Goal: Task Accomplishment & Management: Manage account settings

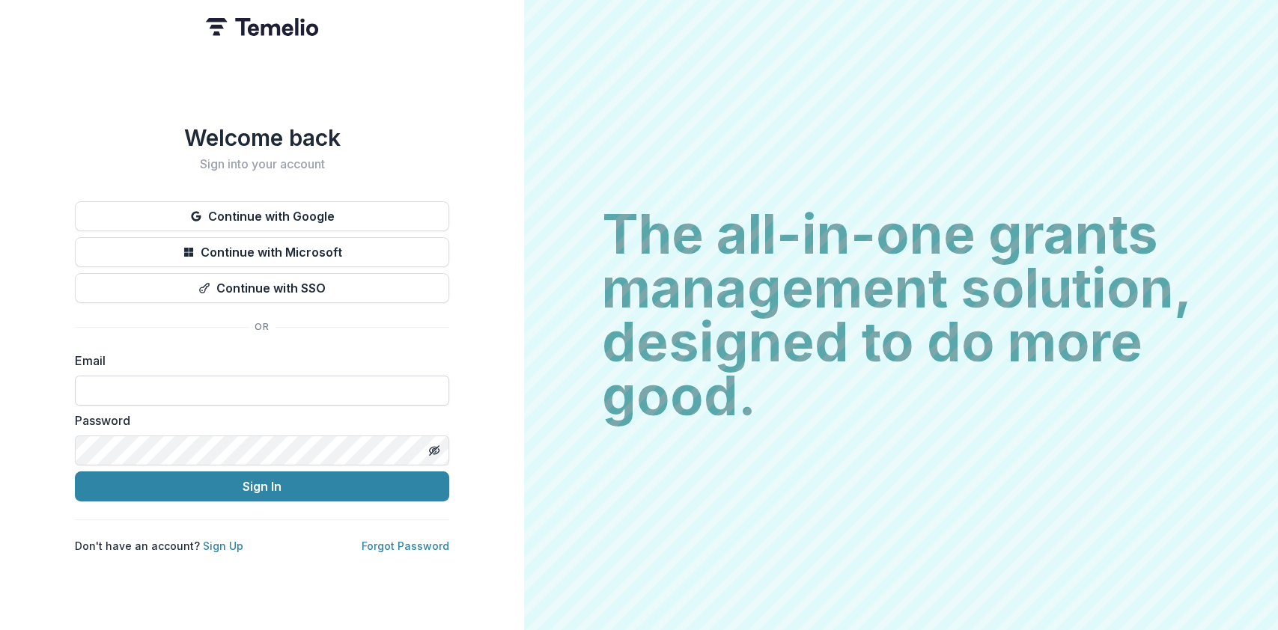
click at [270, 382] on input at bounding box center [262, 391] width 374 height 30
type input "**********"
click at [75, 472] on button "Sign In" at bounding box center [262, 487] width 374 height 30
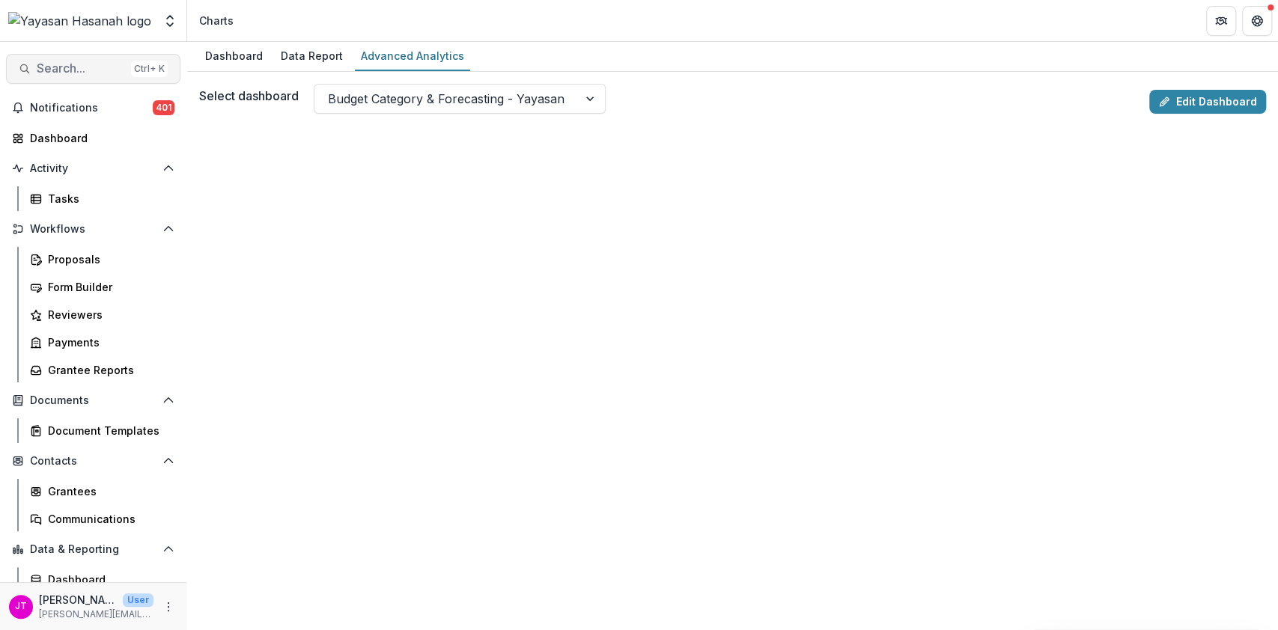
click at [67, 69] on span "Search..." at bounding box center [81, 68] width 88 height 14
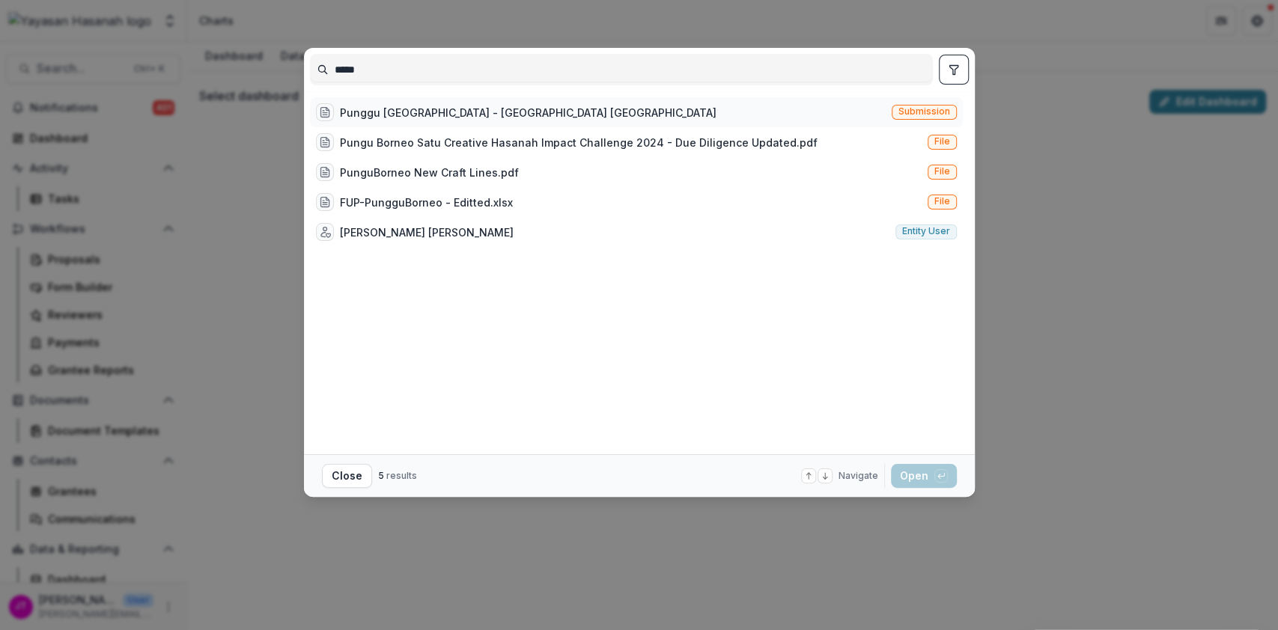
type input "*****"
click at [402, 106] on div "Punggu [GEOGRAPHIC_DATA] - [GEOGRAPHIC_DATA] [GEOGRAPHIC_DATA]" at bounding box center [528, 113] width 377 height 16
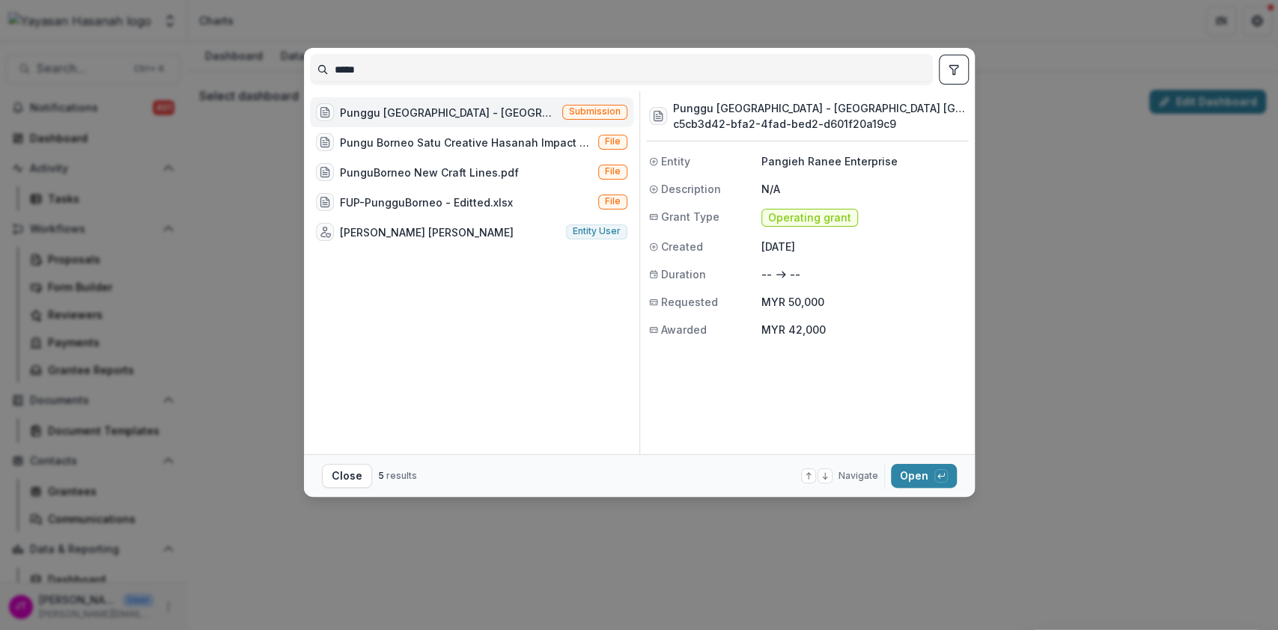
click at [905, 463] on footer "Close 5 results Navigate up and down with arrow keys Open with enter key" at bounding box center [639, 475] width 671 height 43
click at [921, 483] on button "Open with enter key" at bounding box center [924, 476] width 66 height 24
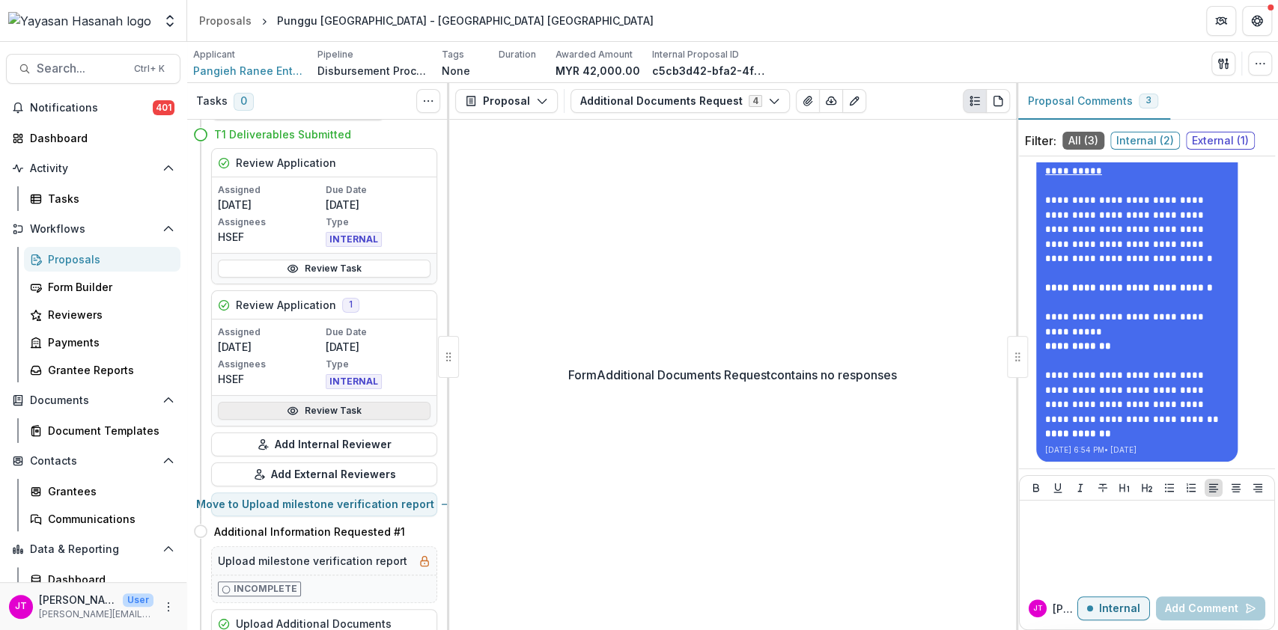
scroll to position [58, 0]
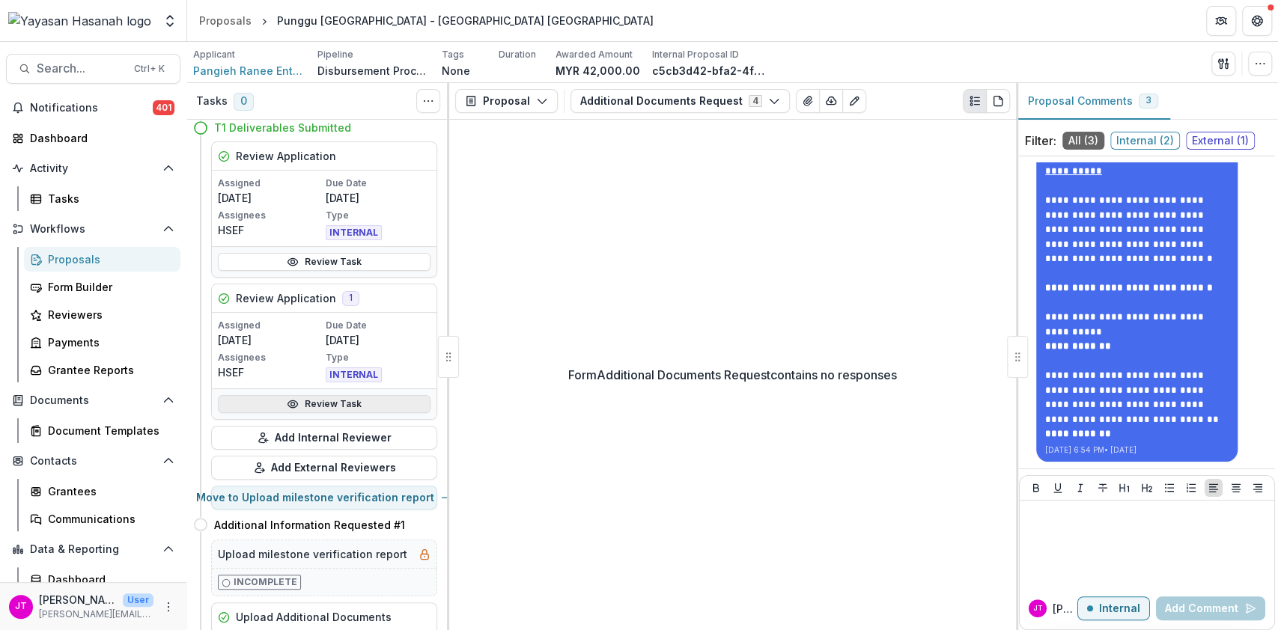
click at [356, 400] on link "Review Task" at bounding box center [324, 404] width 213 height 18
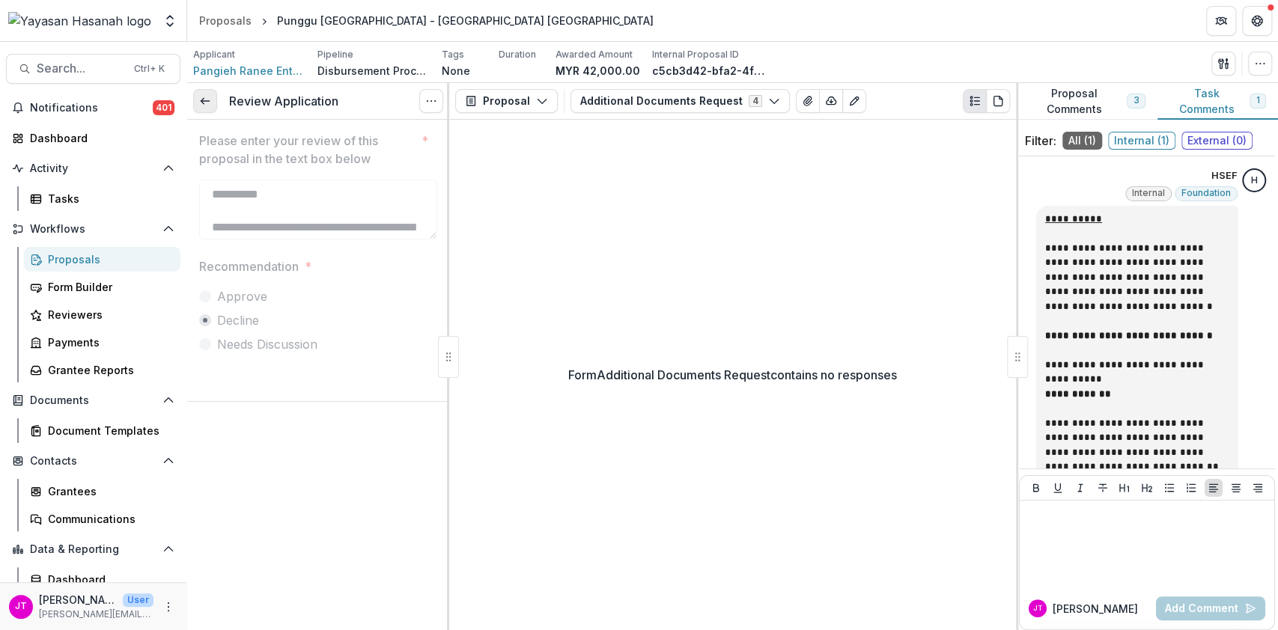
click at [204, 103] on icon at bounding box center [205, 101] width 12 height 12
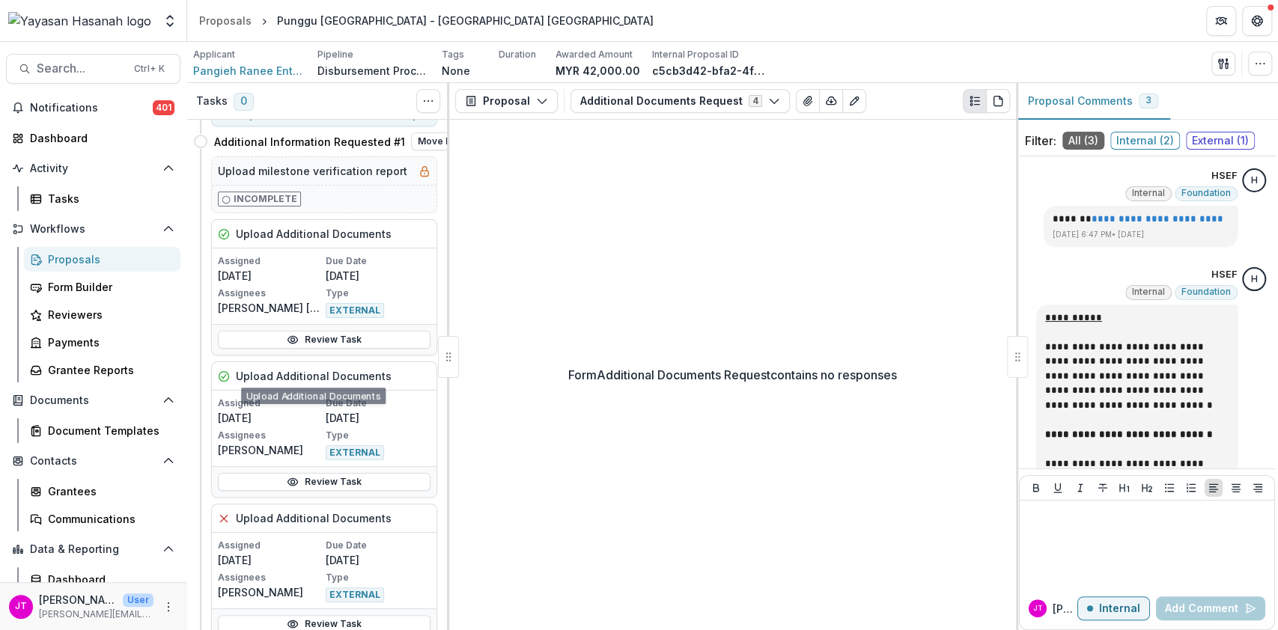
scroll to position [442, 0]
click at [354, 482] on link "Review Task" at bounding box center [324, 481] width 213 height 18
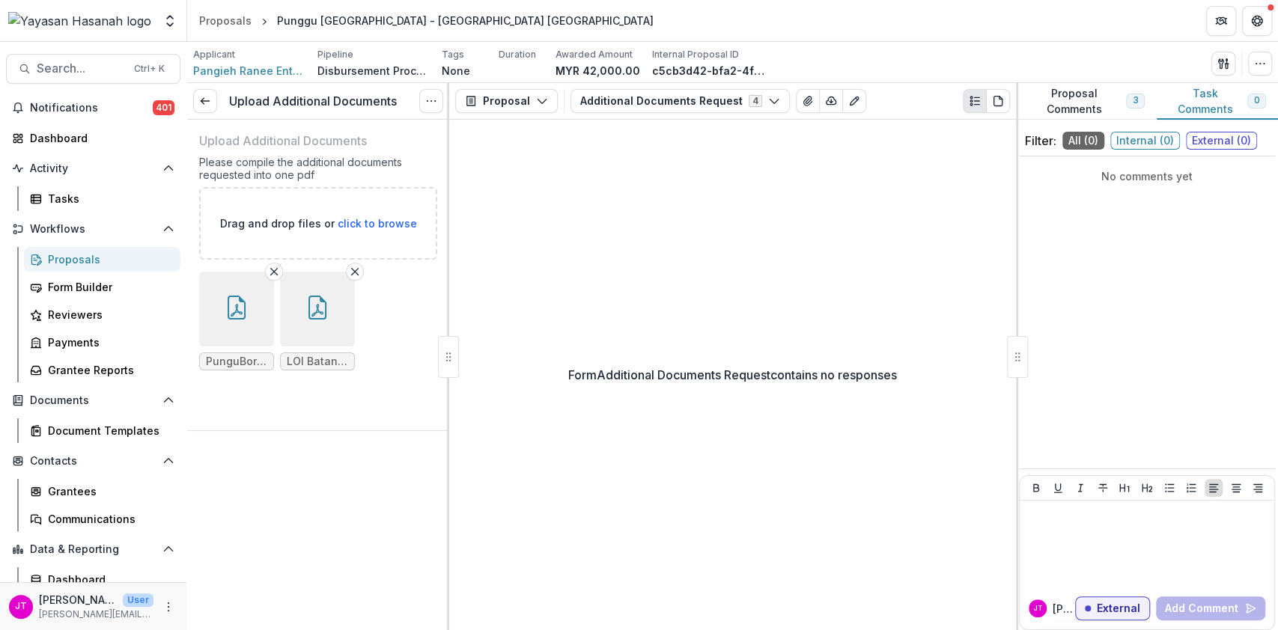
click at [92, 258] on div "Proposals" at bounding box center [108, 260] width 121 height 16
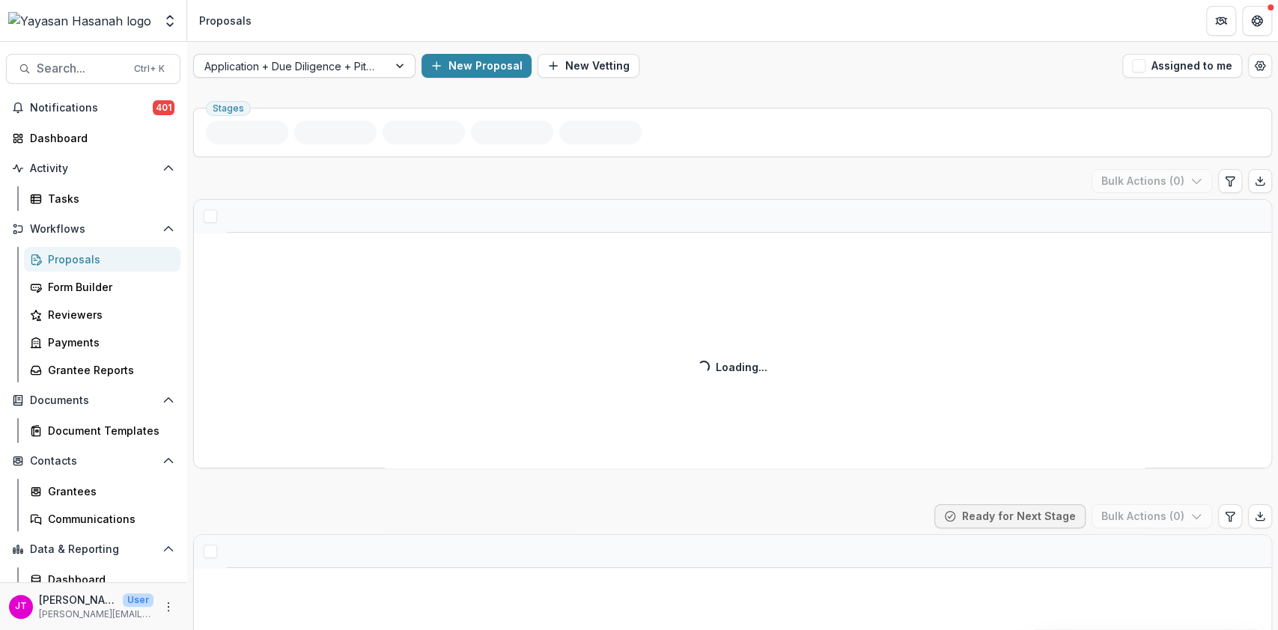
click at [318, 63] on div at bounding box center [290, 66] width 173 height 19
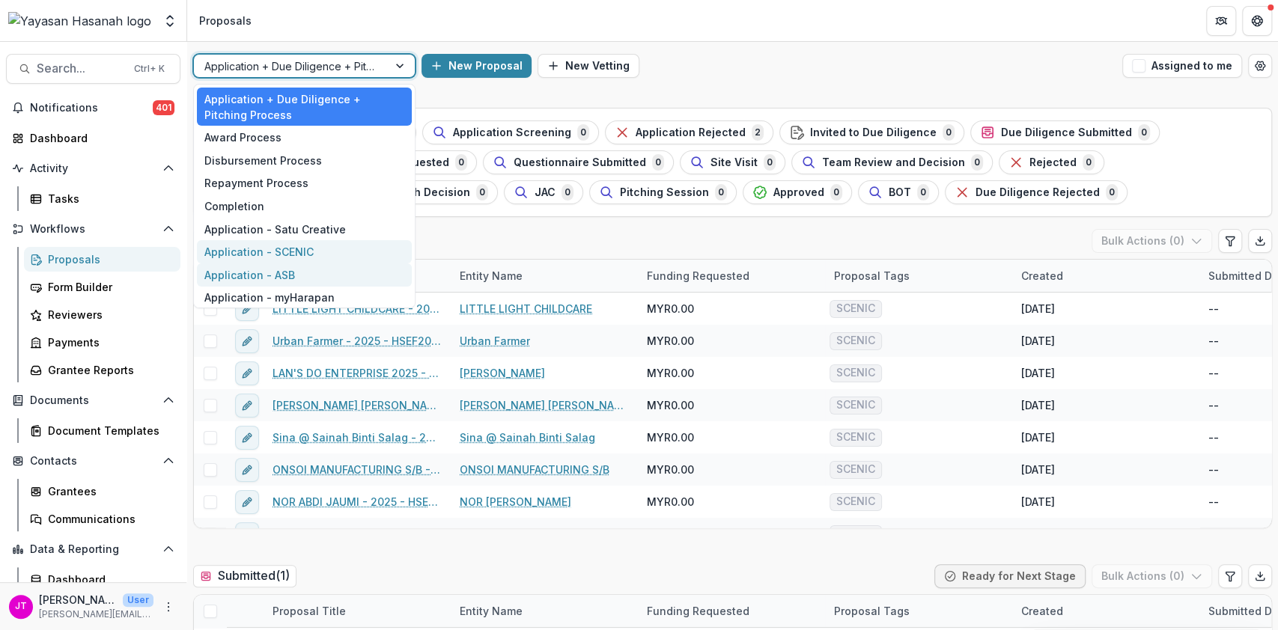
scroll to position [100, 0]
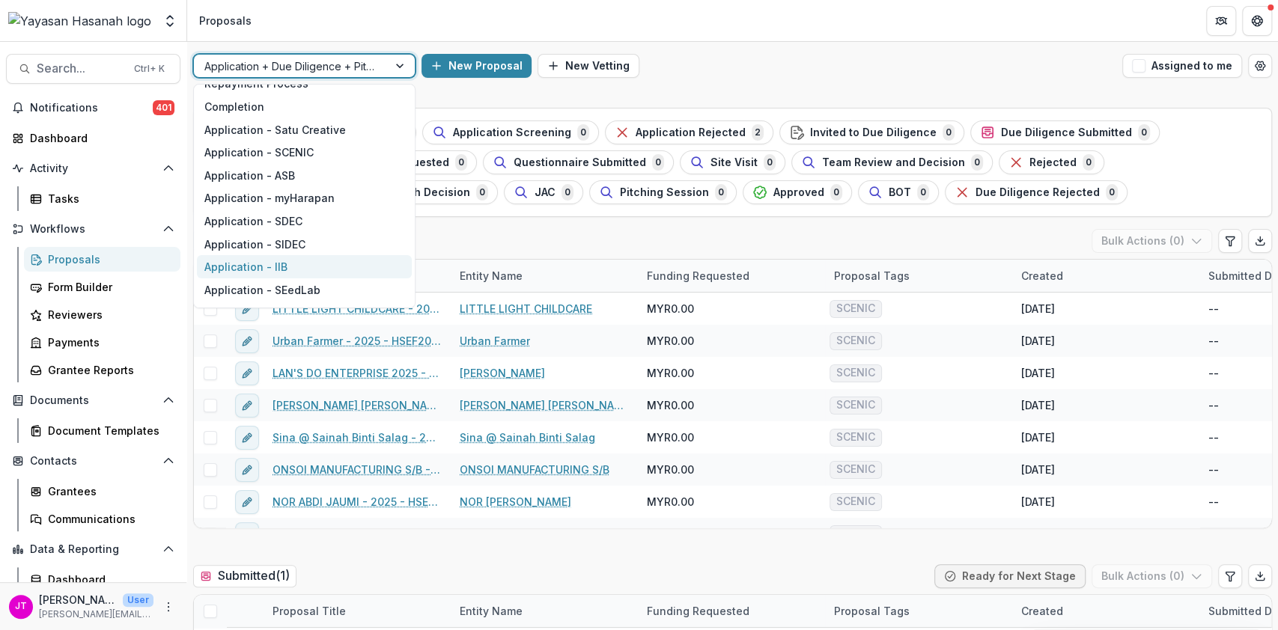
click at [308, 268] on div "Application - IIB" at bounding box center [304, 266] width 215 height 23
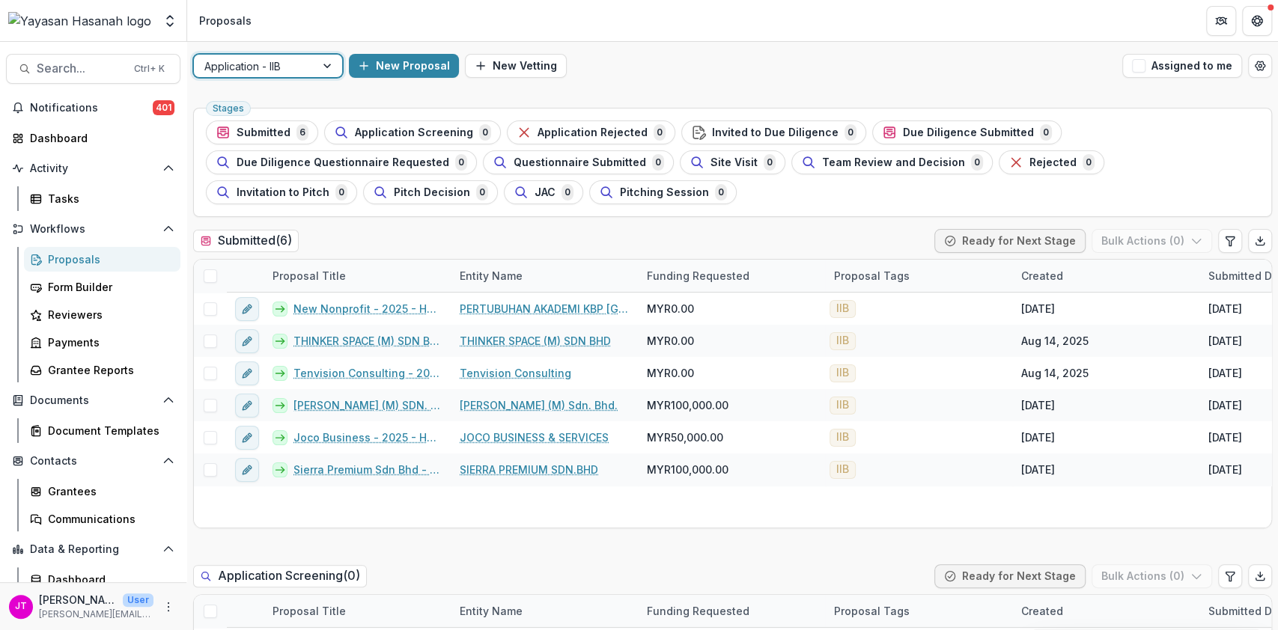
click at [300, 69] on div at bounding box center [254, 66] width 100 height 19
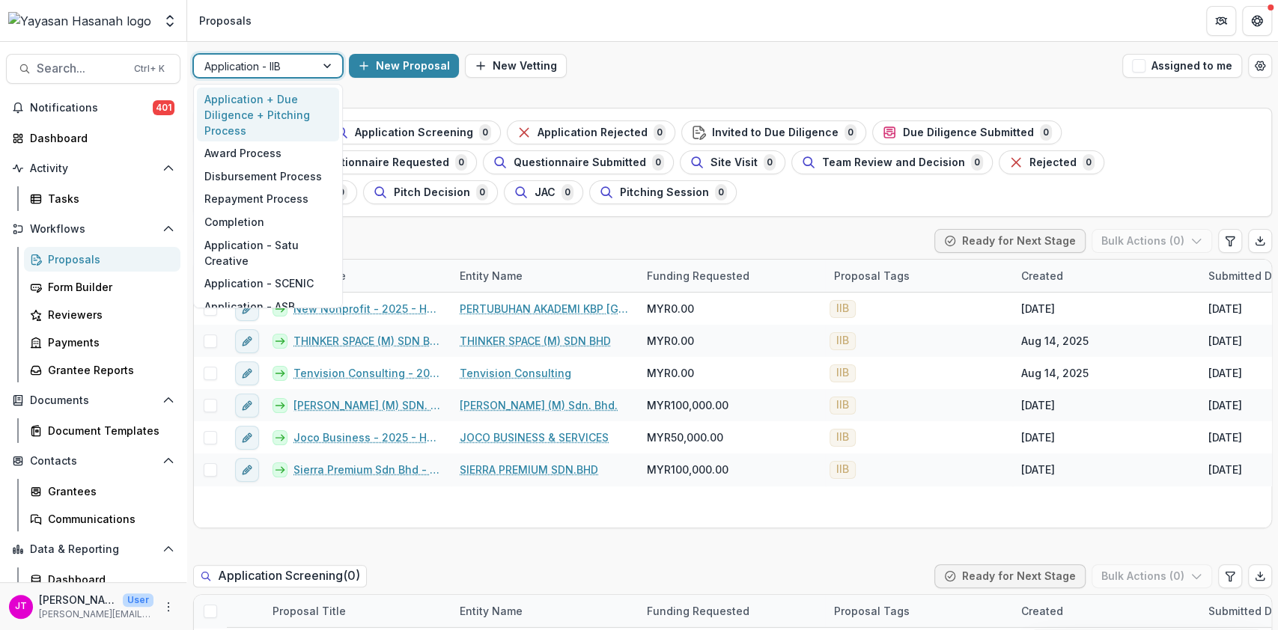
click at [275, 107] on div "Application + Due Diligence + Pitching Process" at bounding box center [268, 115] width 142 height 55
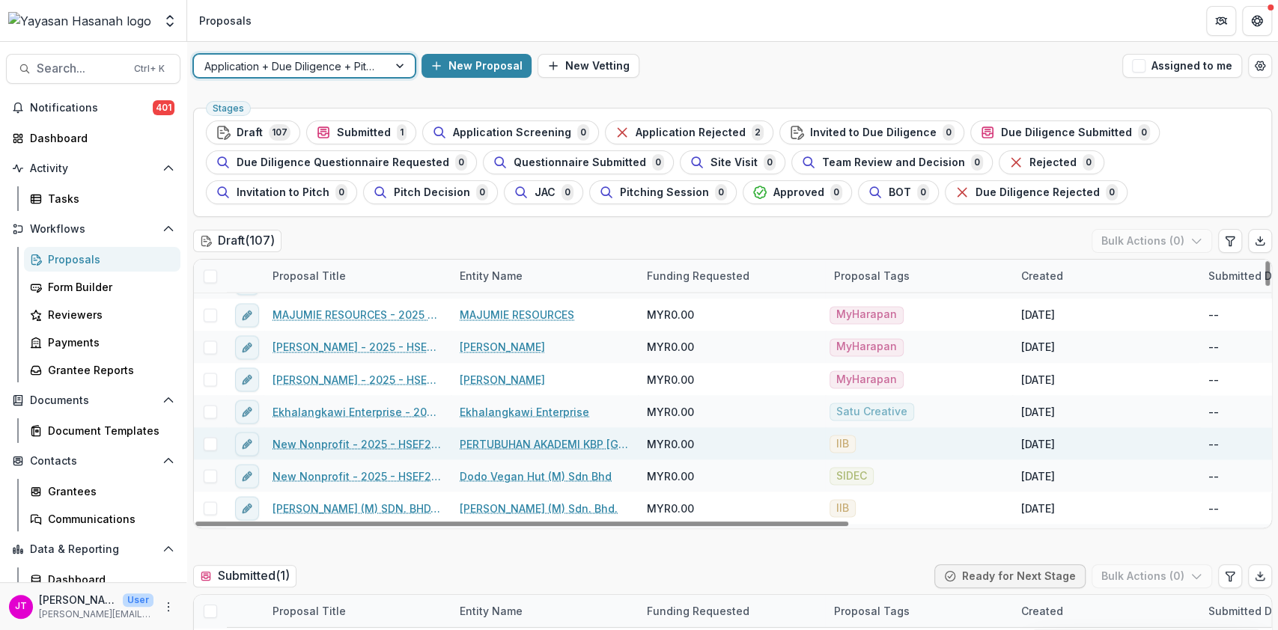
scroll to position [1896, 0]
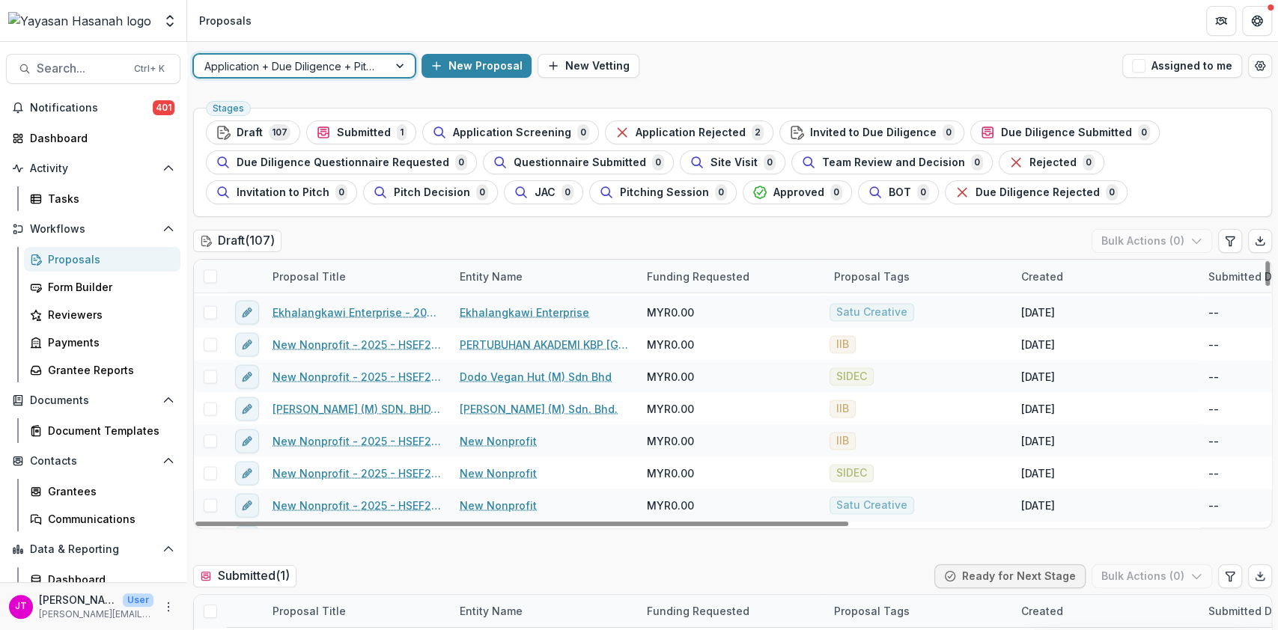
click at [894, 274] on div "Proposal Tags" at bounding box center [872, 276] width 94 height 16
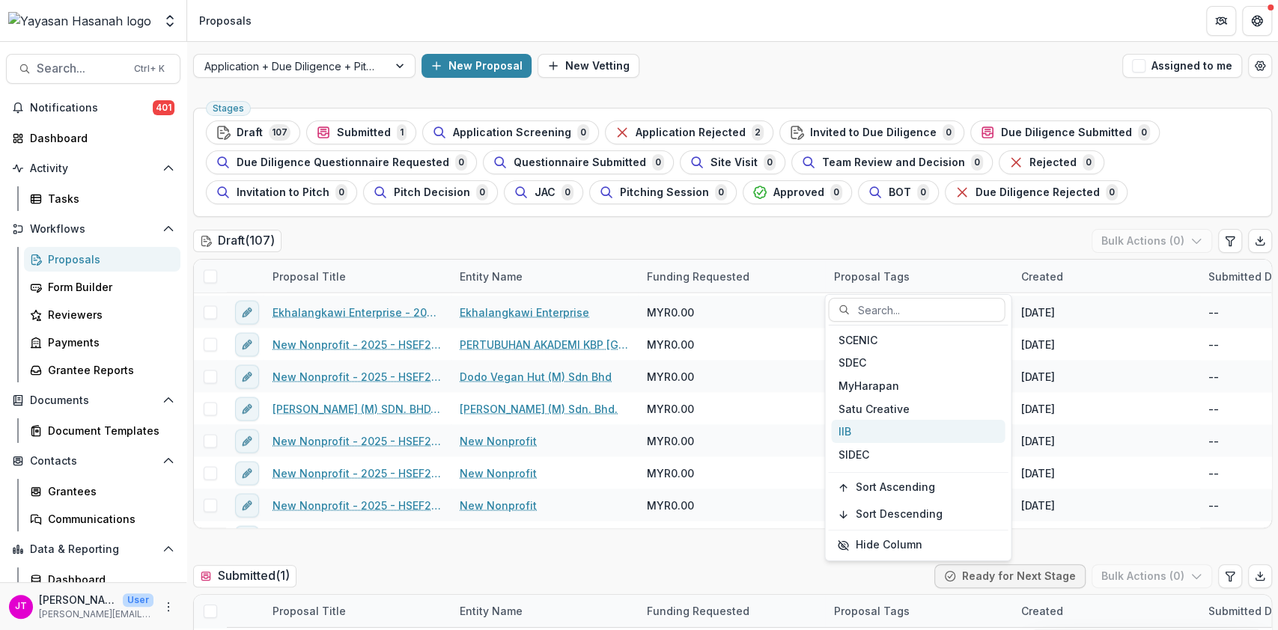
click at [841, 431] on div "IIB" at bounding box center [918, 431] width 174 height 23
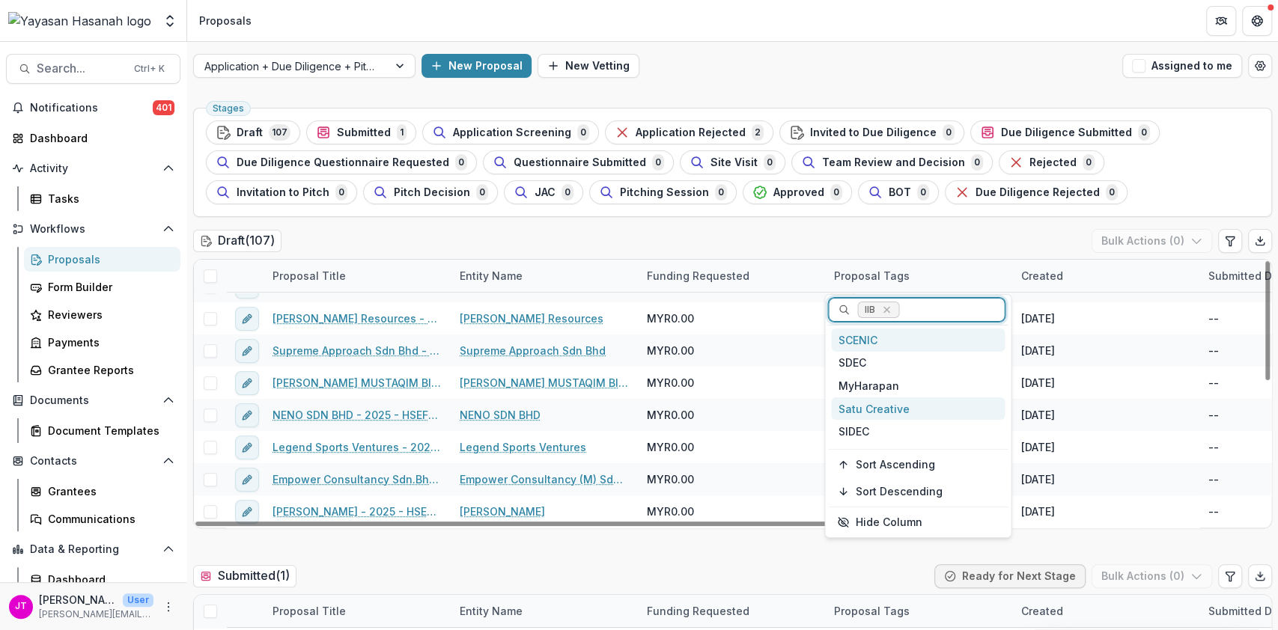
scroll to position [311, 0]
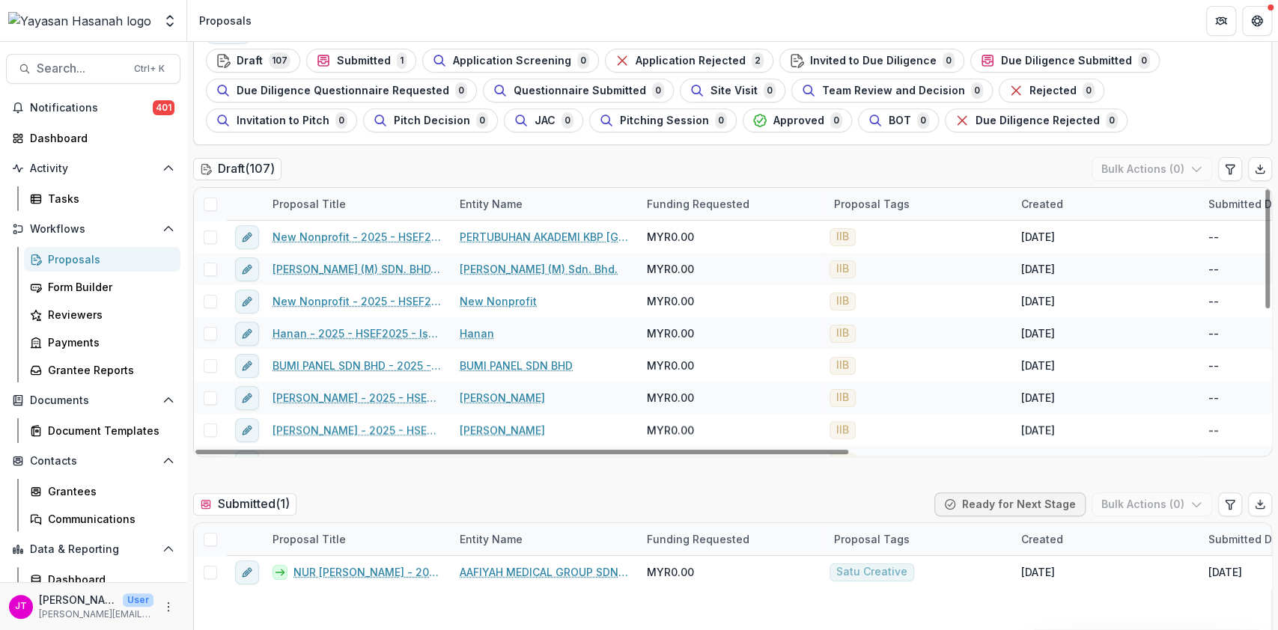
scroll to position [0, 0]
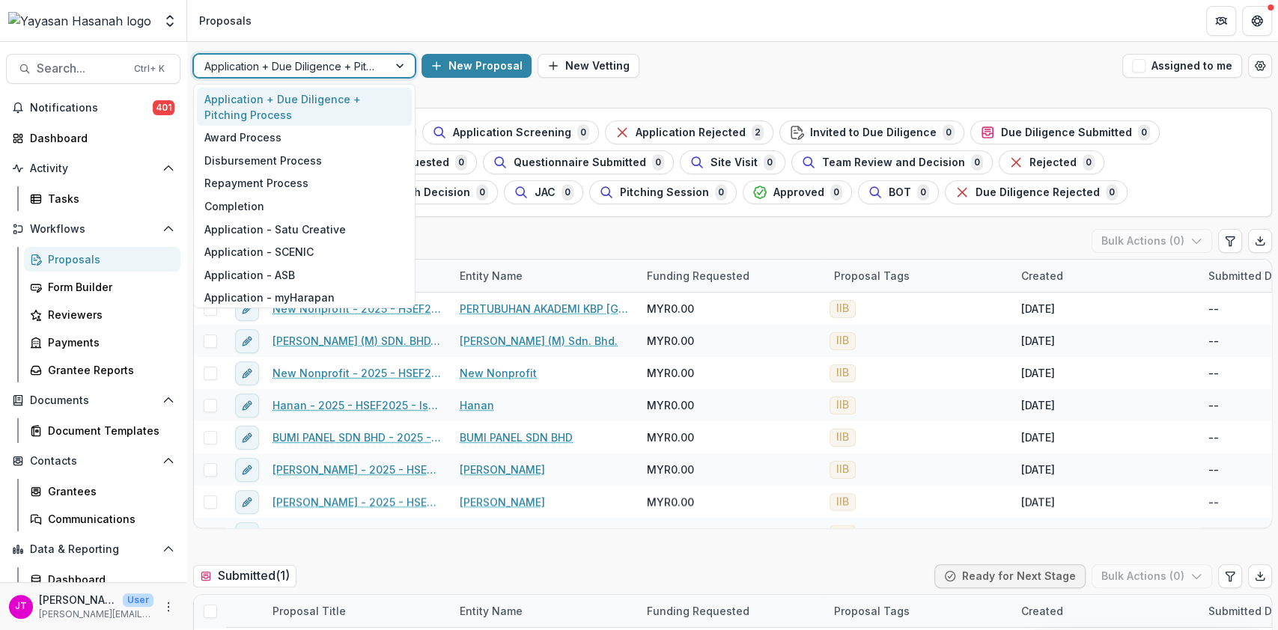
click at [365, 67] on div at bounding box center [290, 66] width 173 height 19
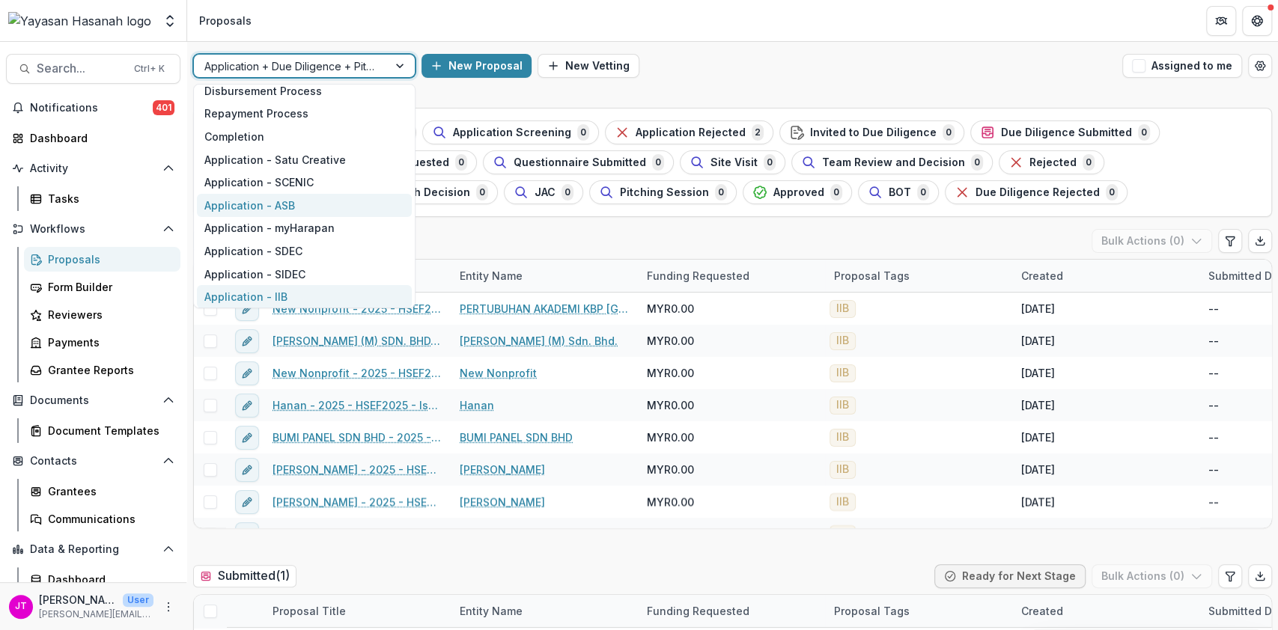
scroll to position [100, 0]
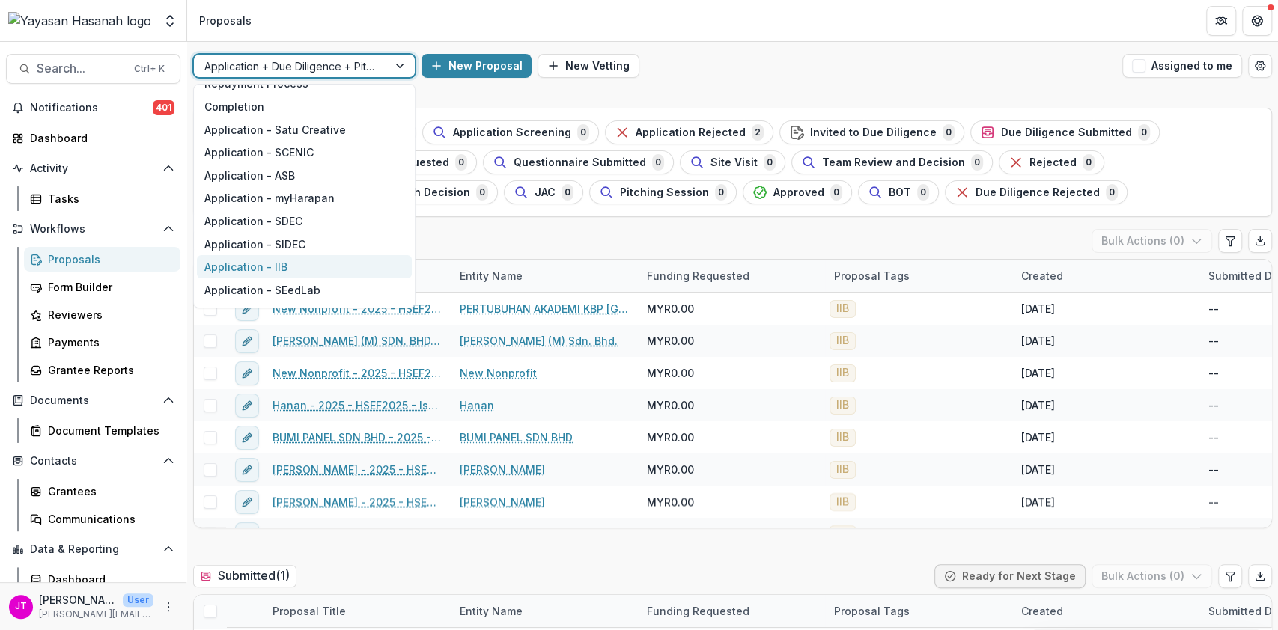
click at [313, 264] on div "Application - IIB" at bounding box center [304, 266] width 215 height 23
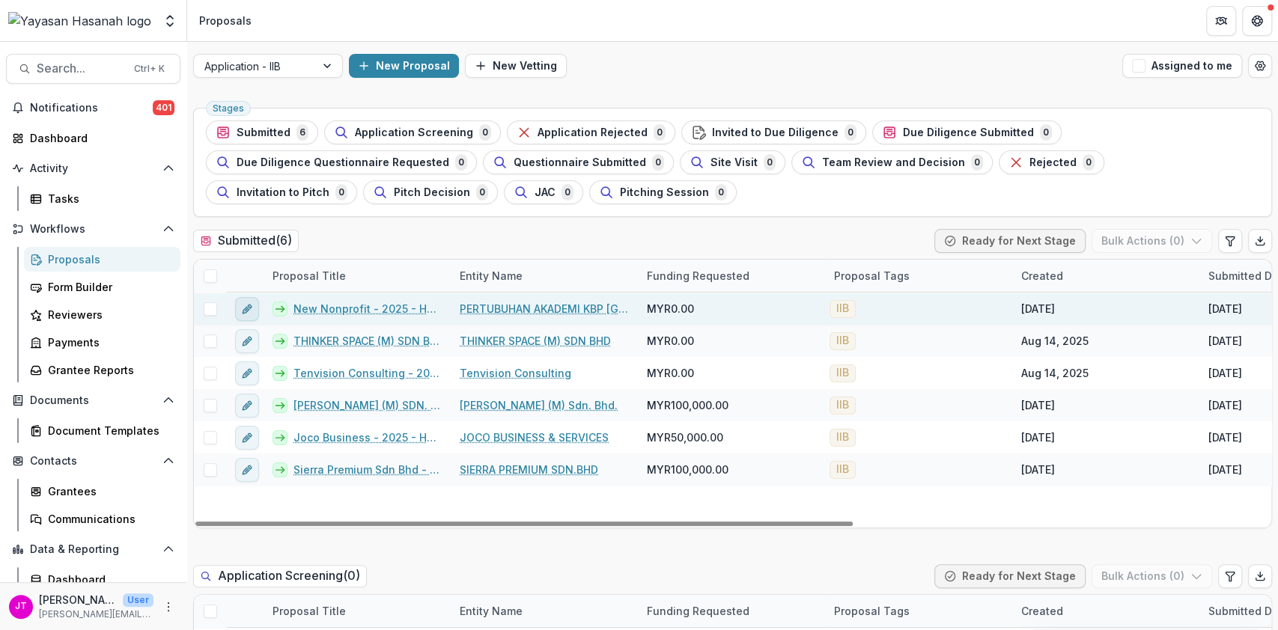
click at [249, 308] on icon "edit" at bounding box center [246, 309] width 7 height 7
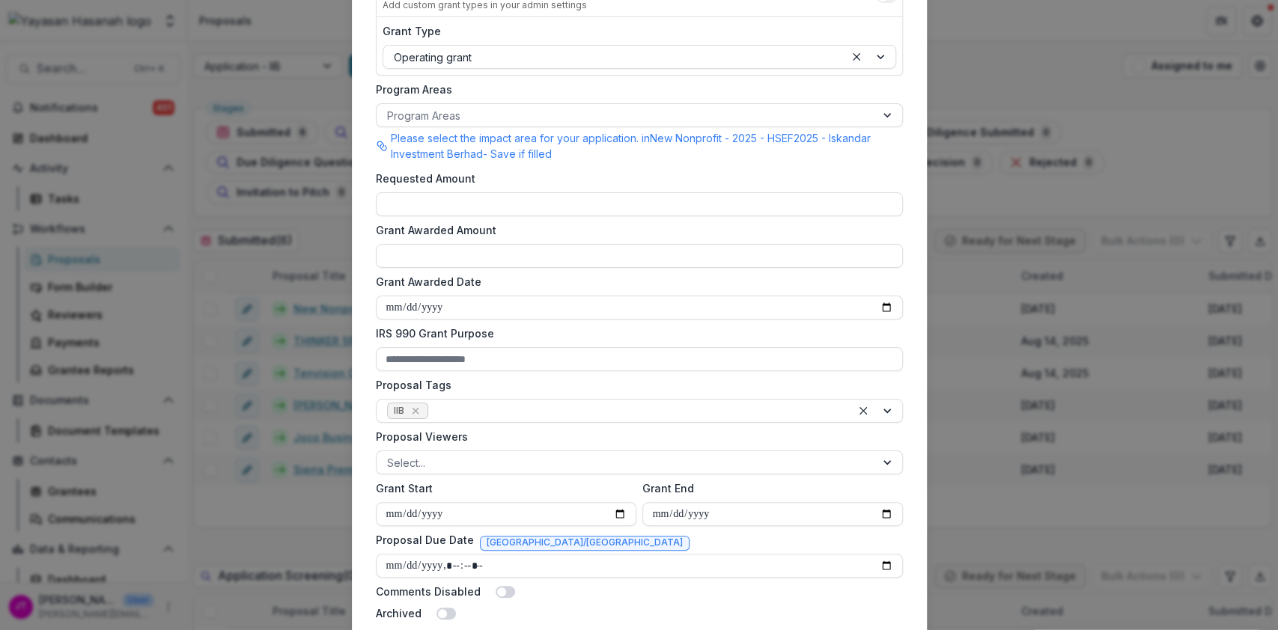
scroll to position [31, 0]
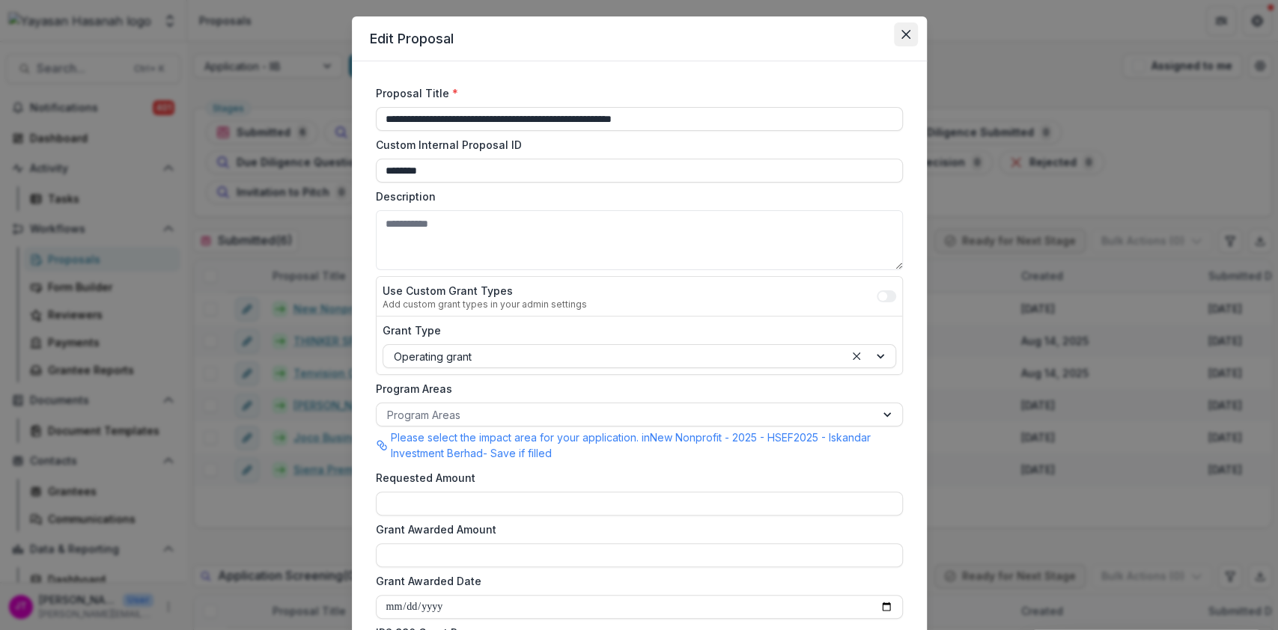
click at [907, 34] on icon "Close" at bounding box center [905, 34] width 9 height 9
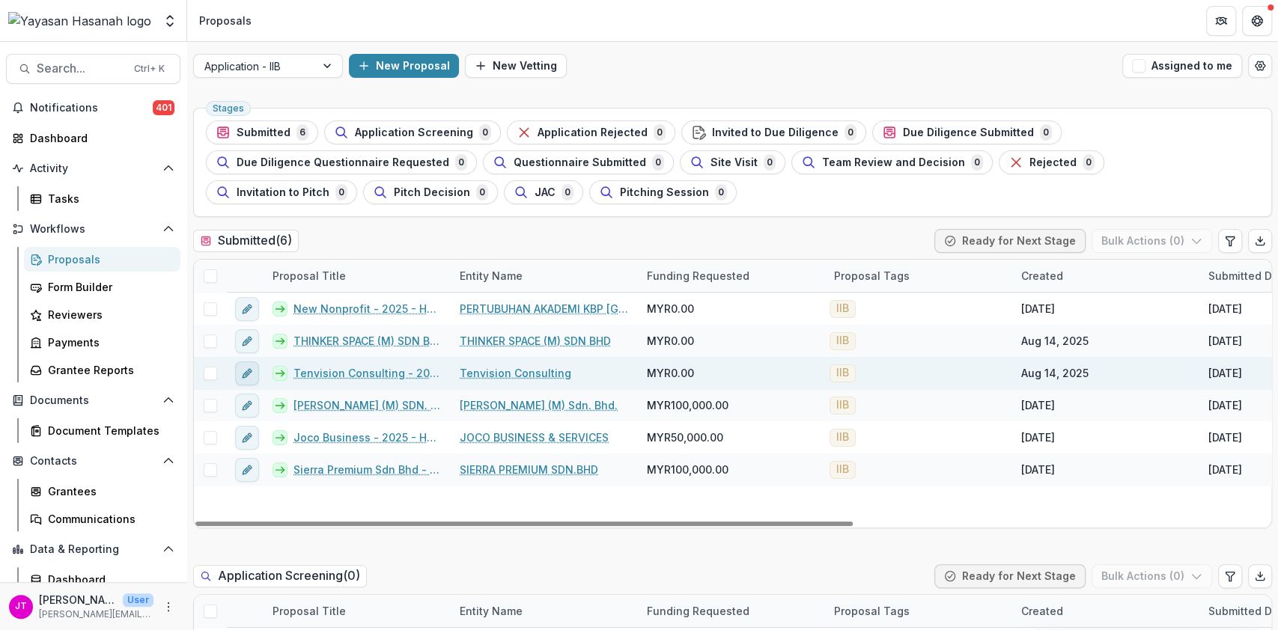
click at [246, 371] on icon "edit" at bounding box center [247, 374] width 12 height 12
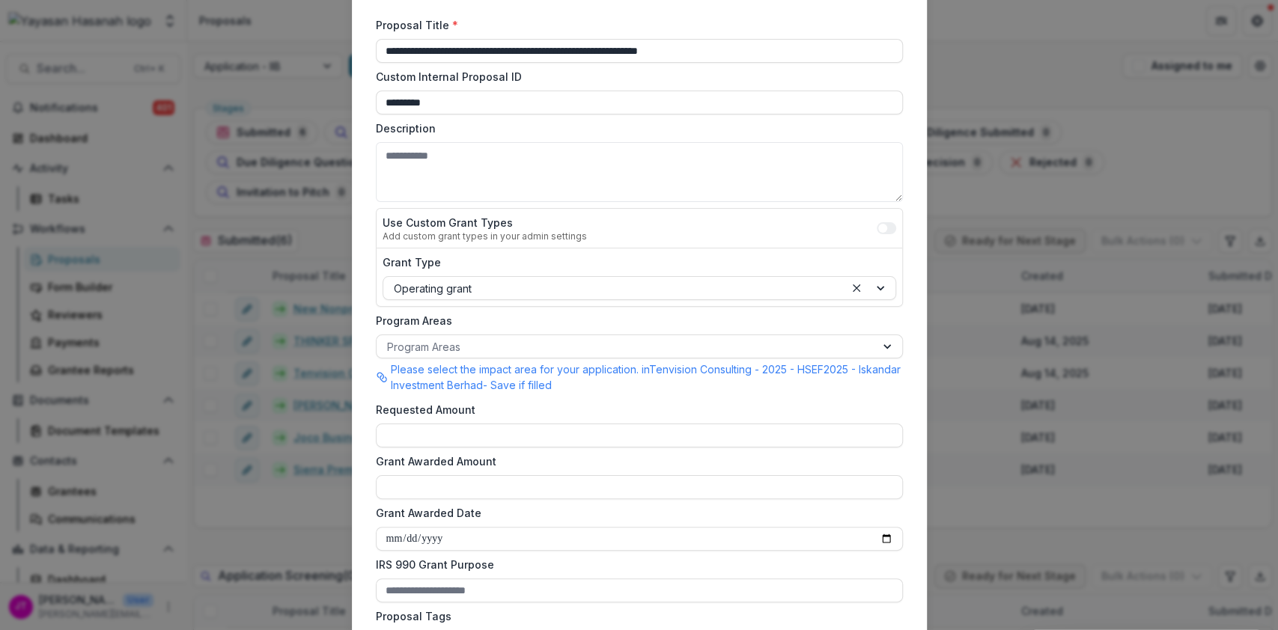
scroll to position [199, 0]
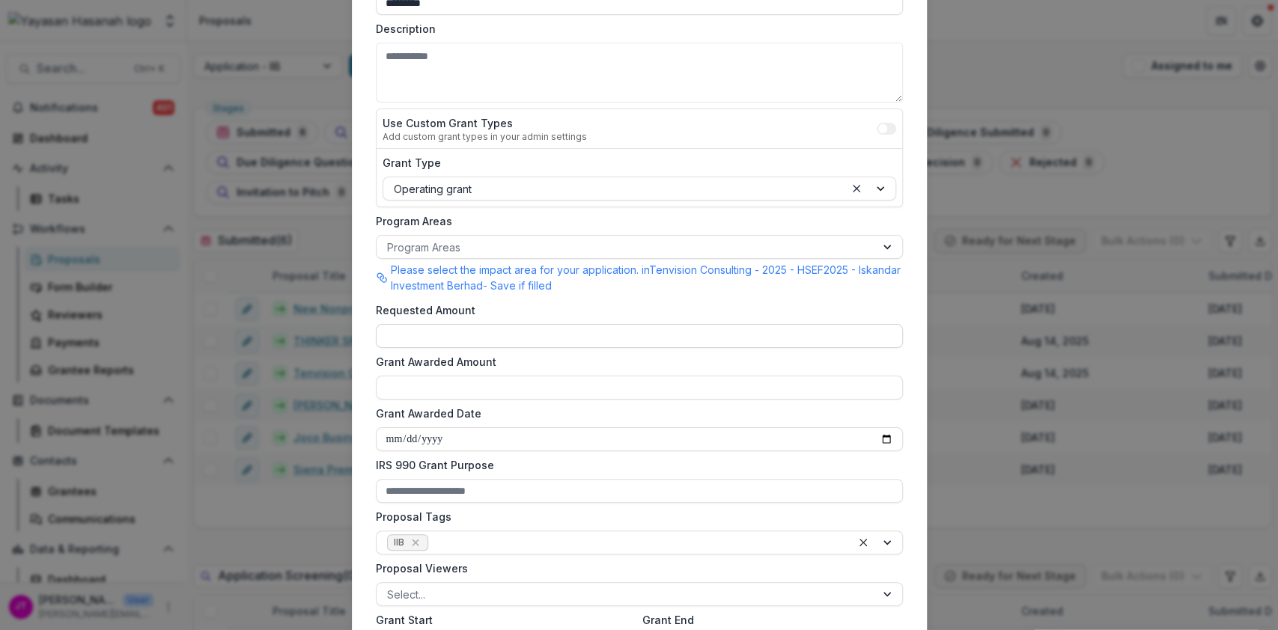
click at [476, 329] on input "Requested Amount" at bounding box center [639, 336] width 527 height 24
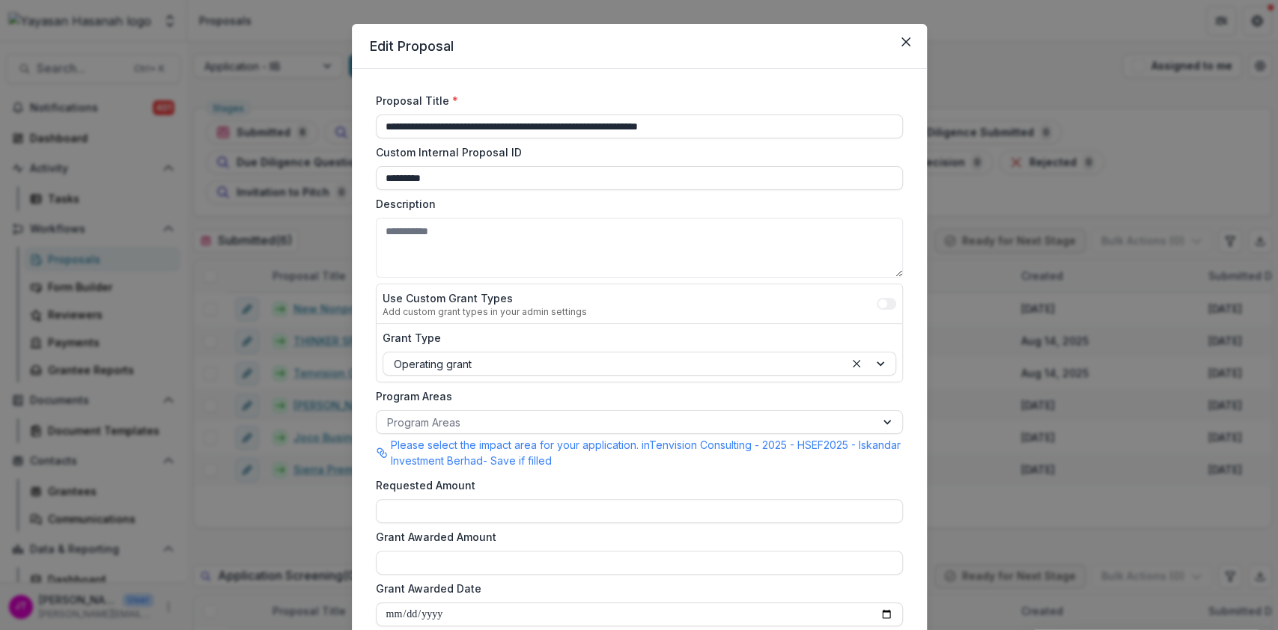
scroll to position [0, 0]
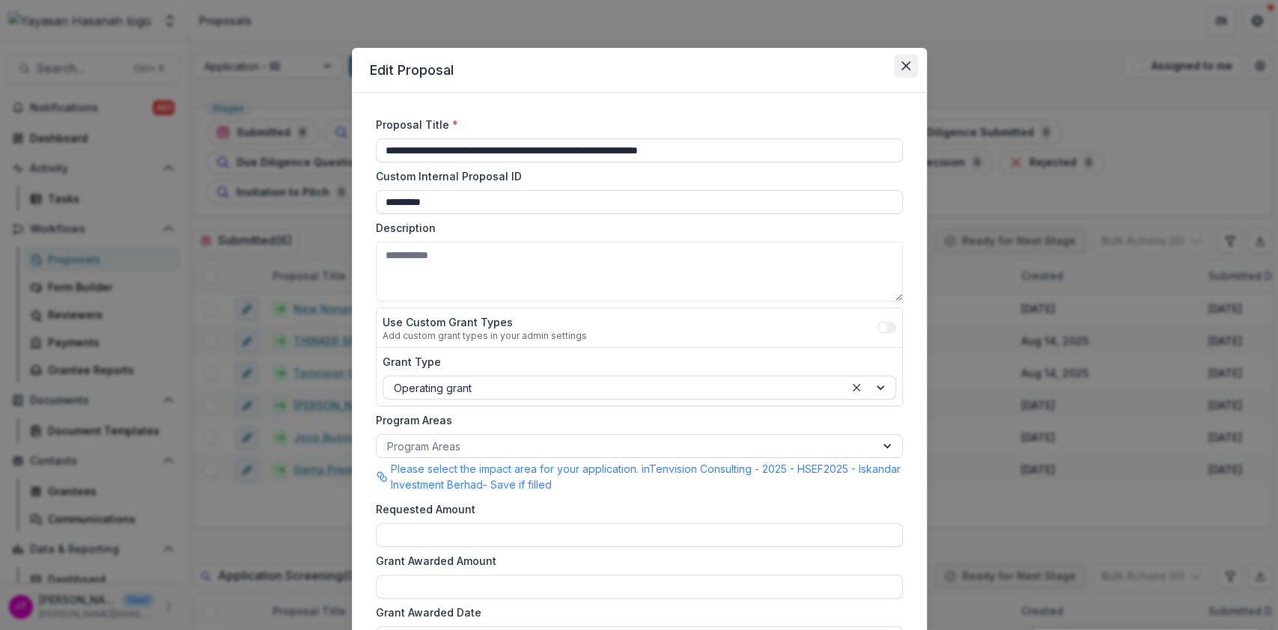
type input "****"
click at [909, 63] on button "Close" at bounding box center [906, 66] width 24 height 24
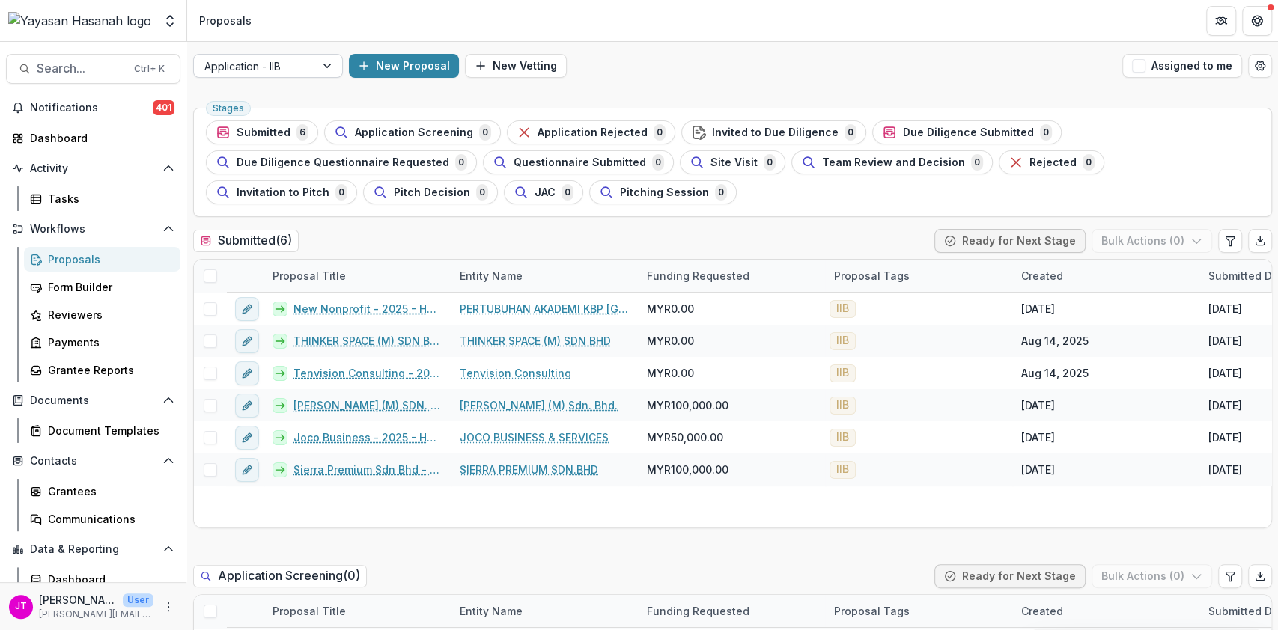
click at [282, 67] on div at bounding box center [254, 66] width 100 height 19
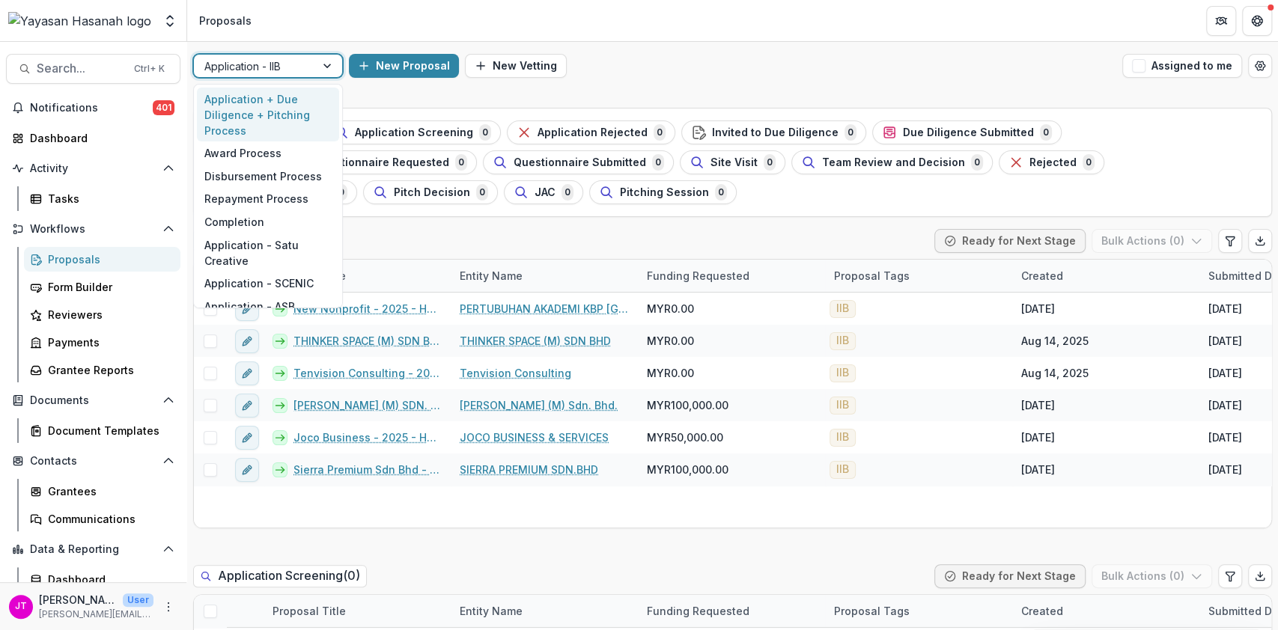
click at [281, 113] on div "Application + Due Diligence + Pitching Process" at bounding box center [268, 115] width 142 height 55
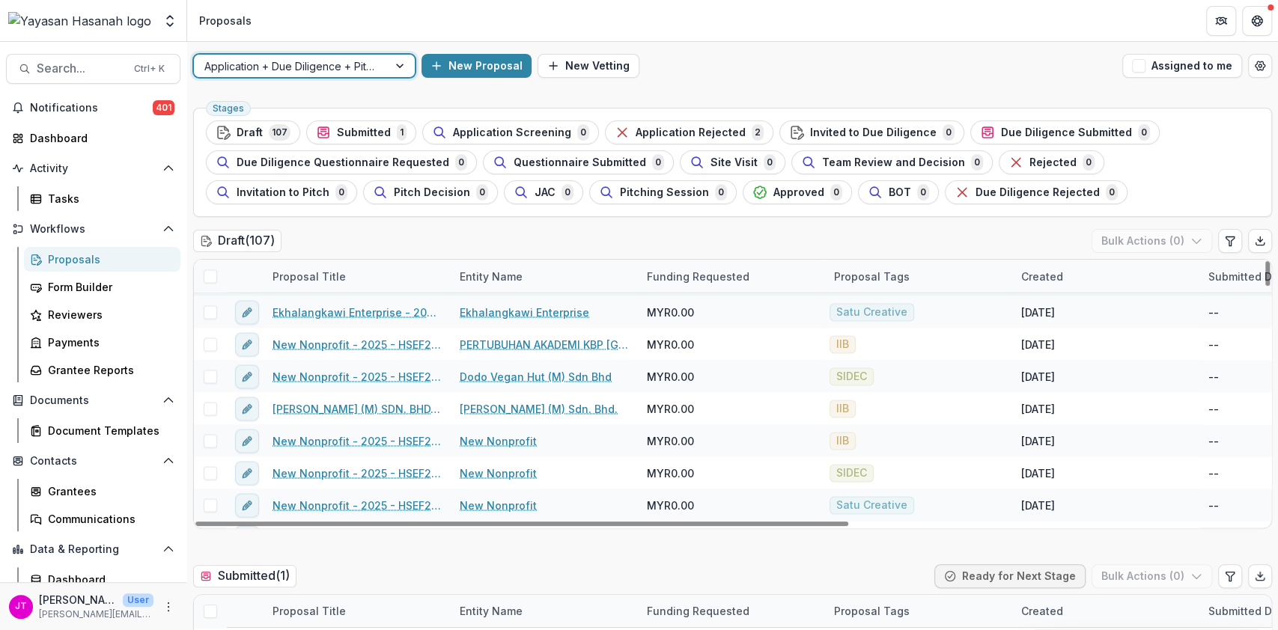
scroll to position [1797, 0]
